Goal: Task Accomplishment & Management: Complete application form

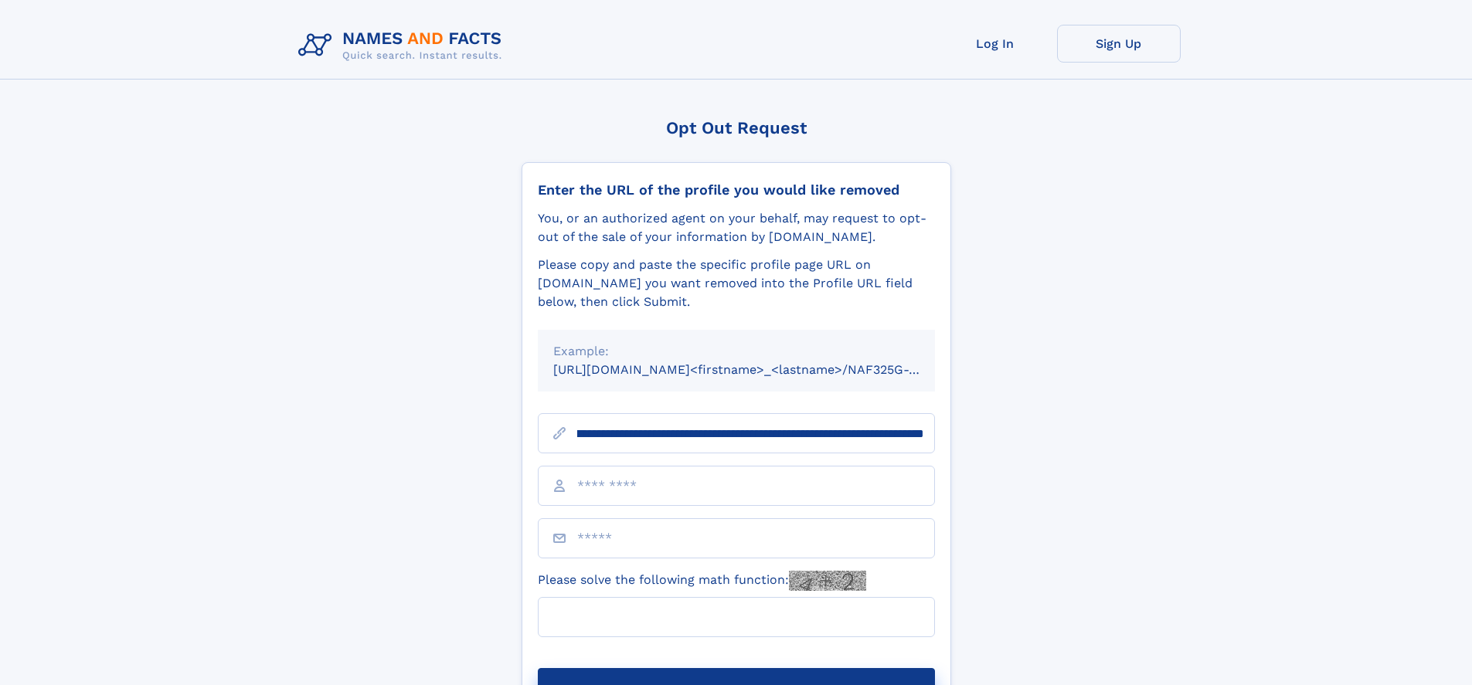
scroll to position [0, 171]
type input "**********"
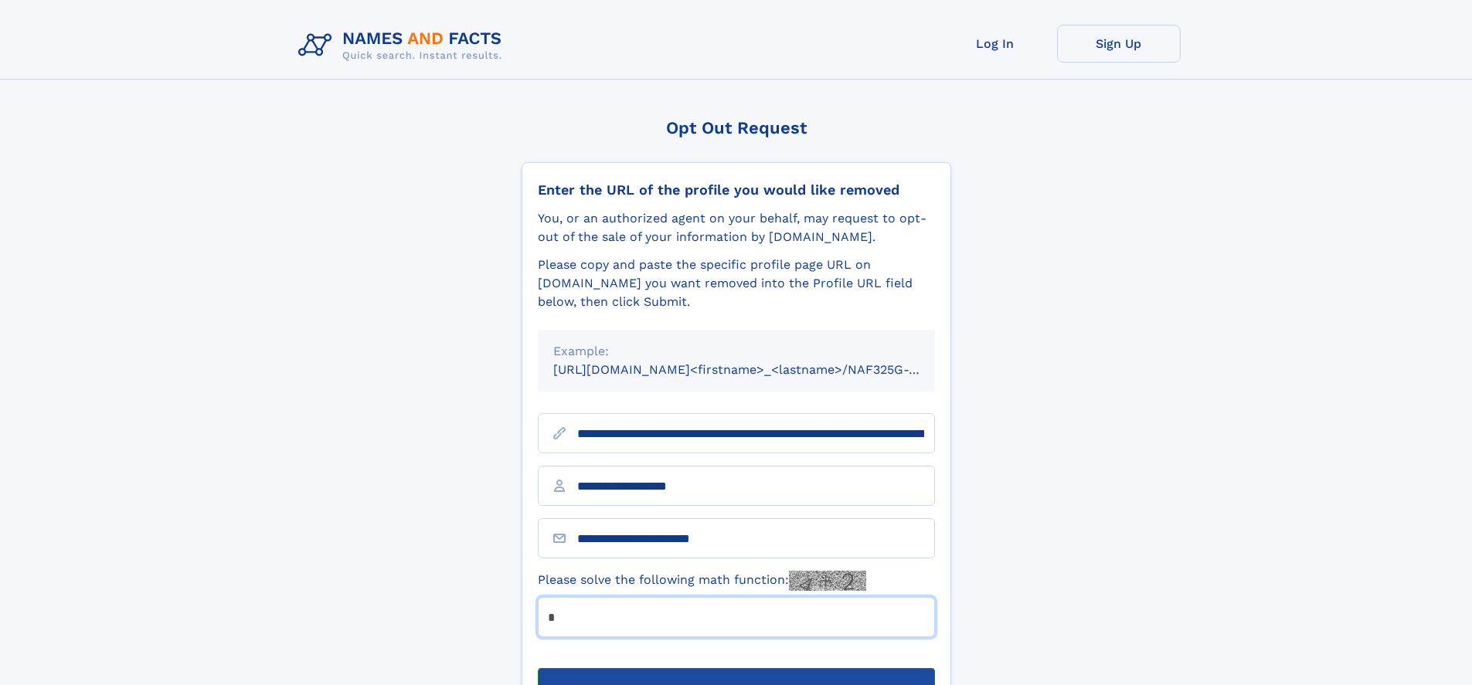
type input "*"
click at [736, 668] on button "Submit Opt Out Request" at bounding box center [736, 692] width 397 height 49
